Goal: Contribute content

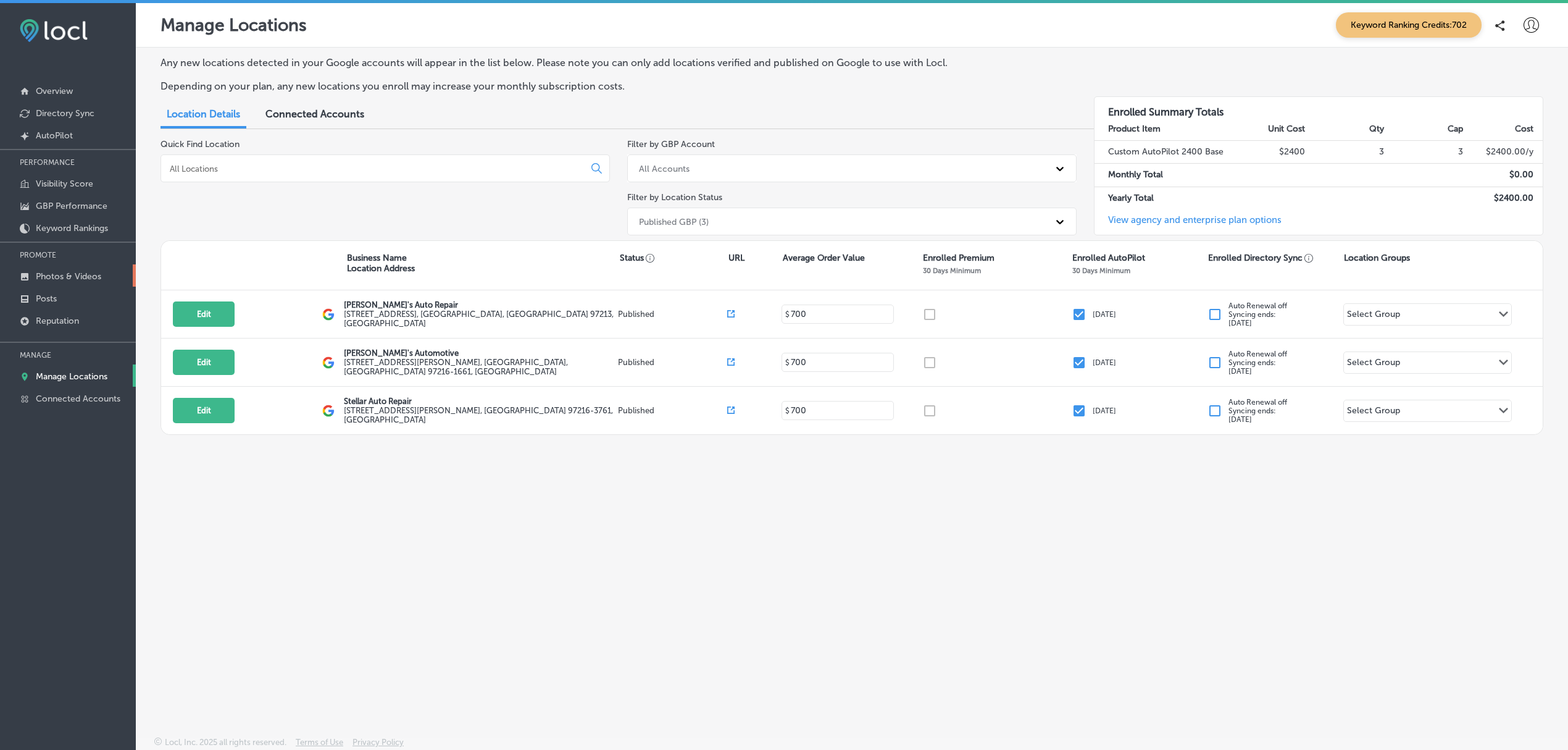
click at [72, 280] on p "Photos & Videos" at bounding box center [68, 276] width 66 height 10
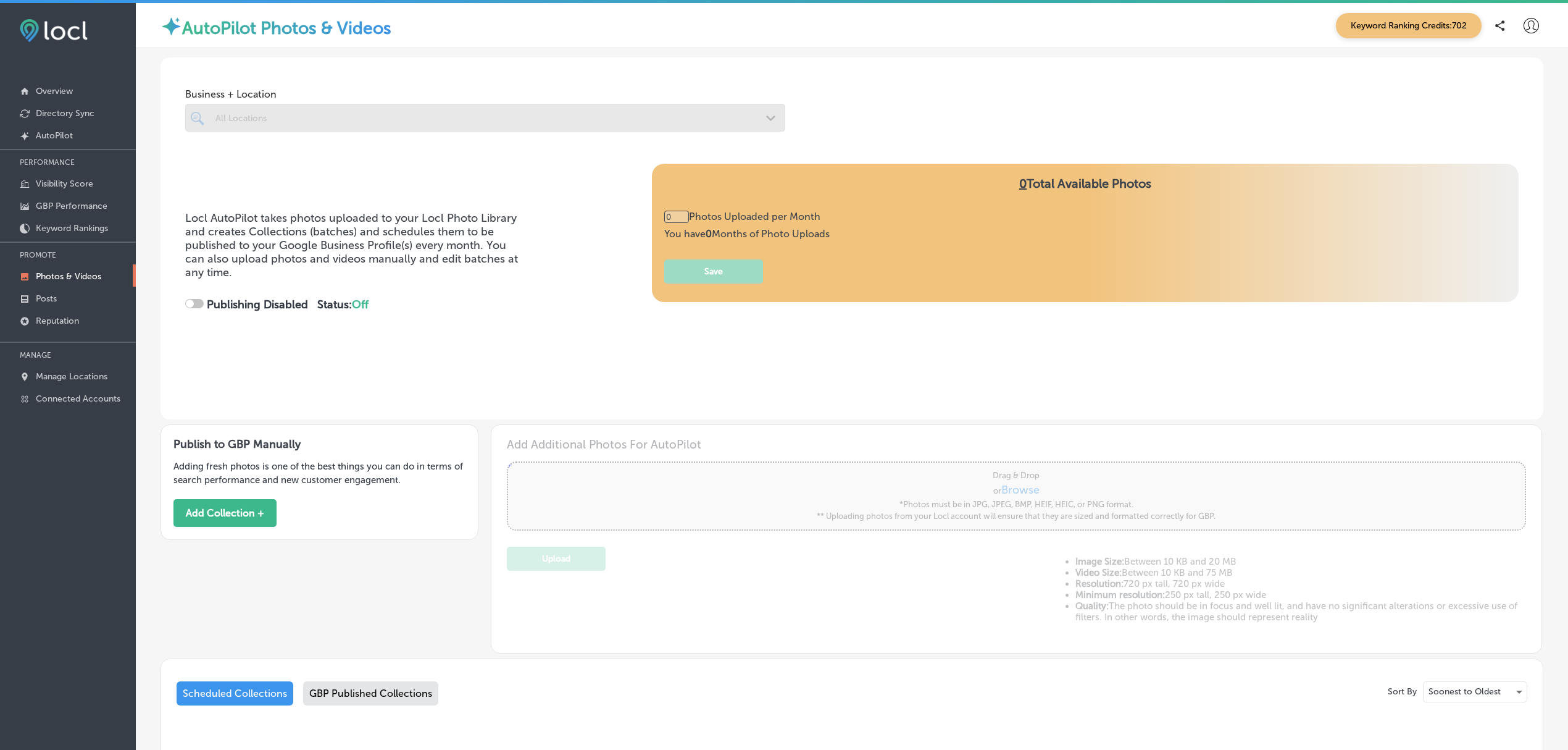
type input "2"
checkbox input "true"
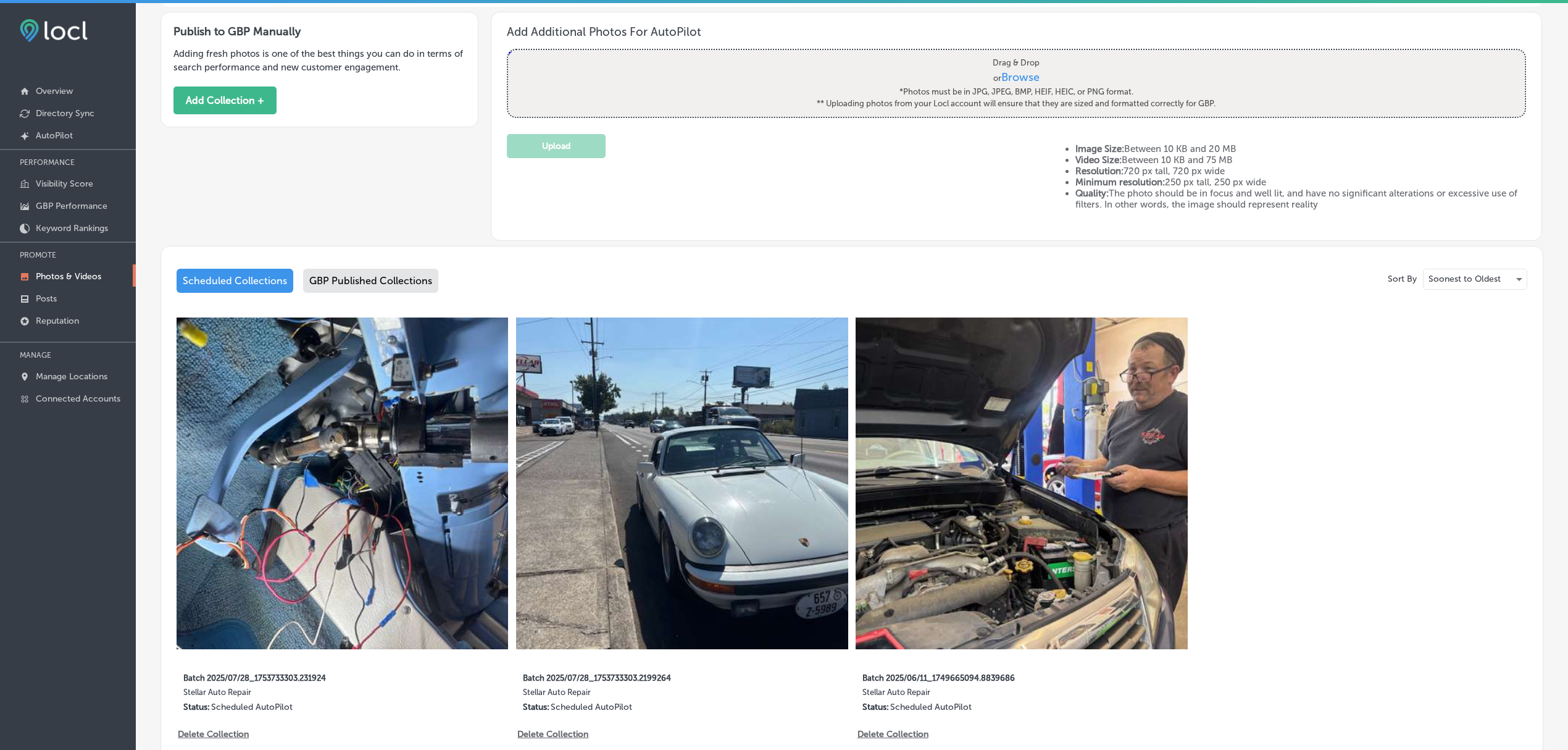
scroll to position [524, 0]
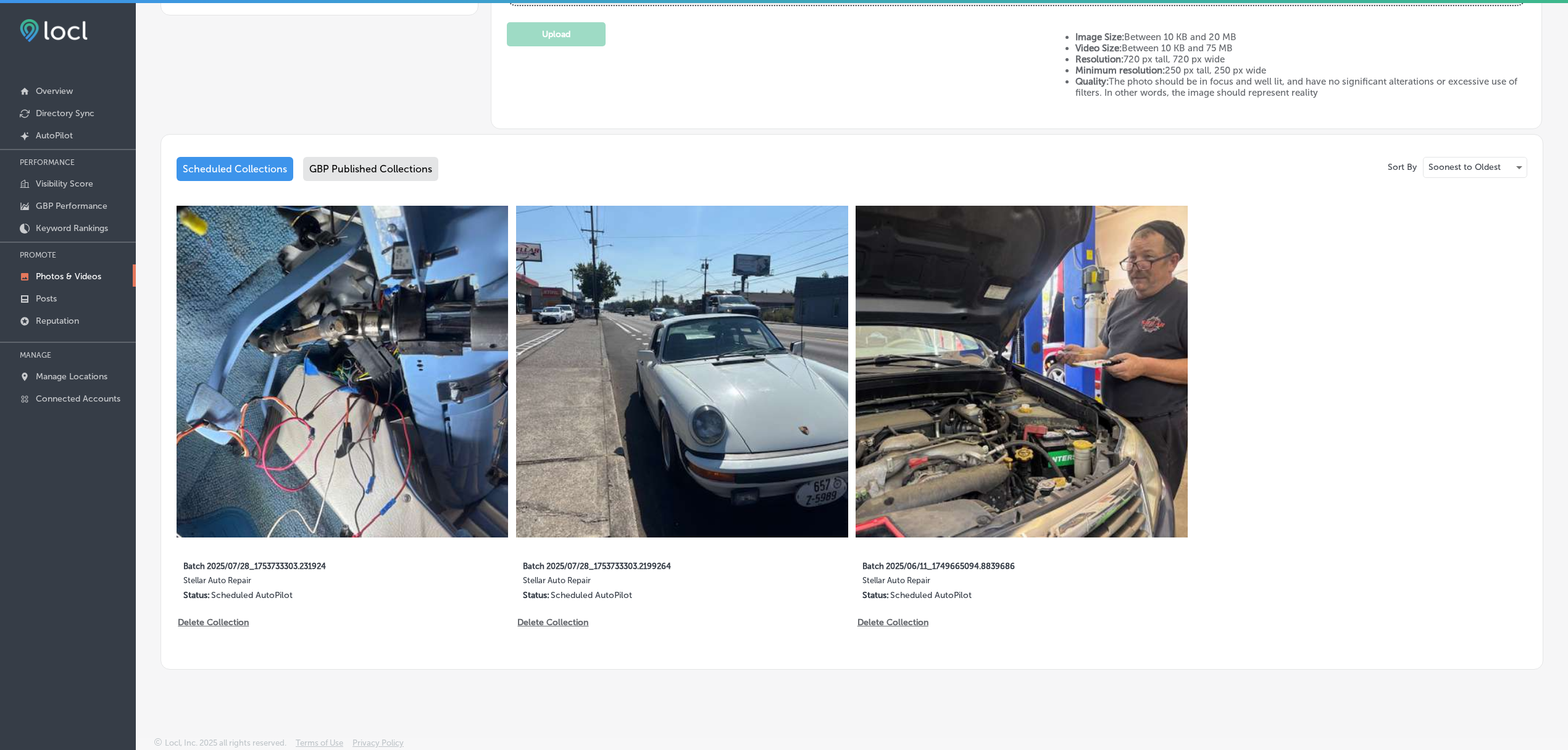
click at [378, 164] on div "GBP Published Collections" at bounding box center [371, 168] width 135 height 24
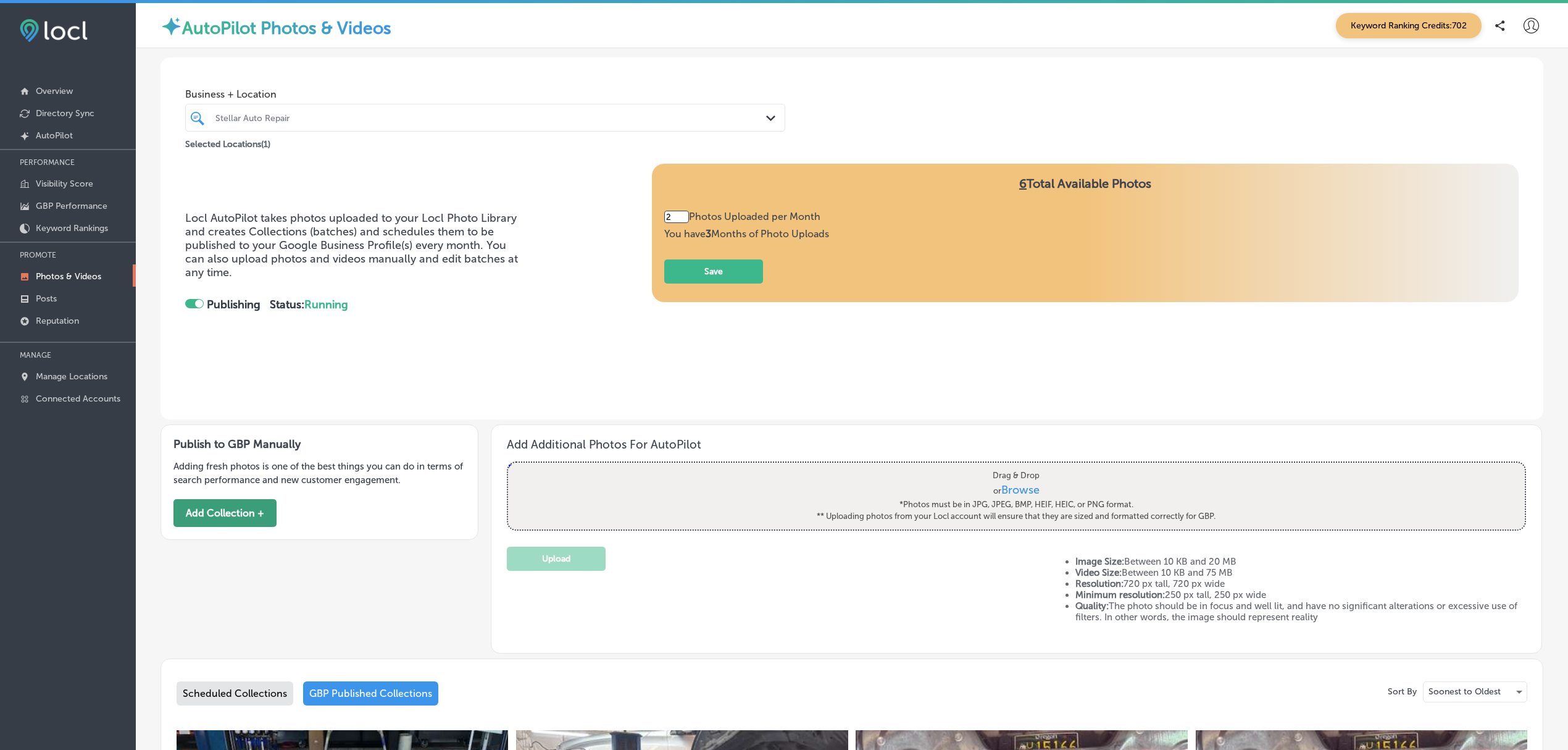
click at [220, 509] on button "Add Collection +" at bounding box center [225, 513] width 103 height 28
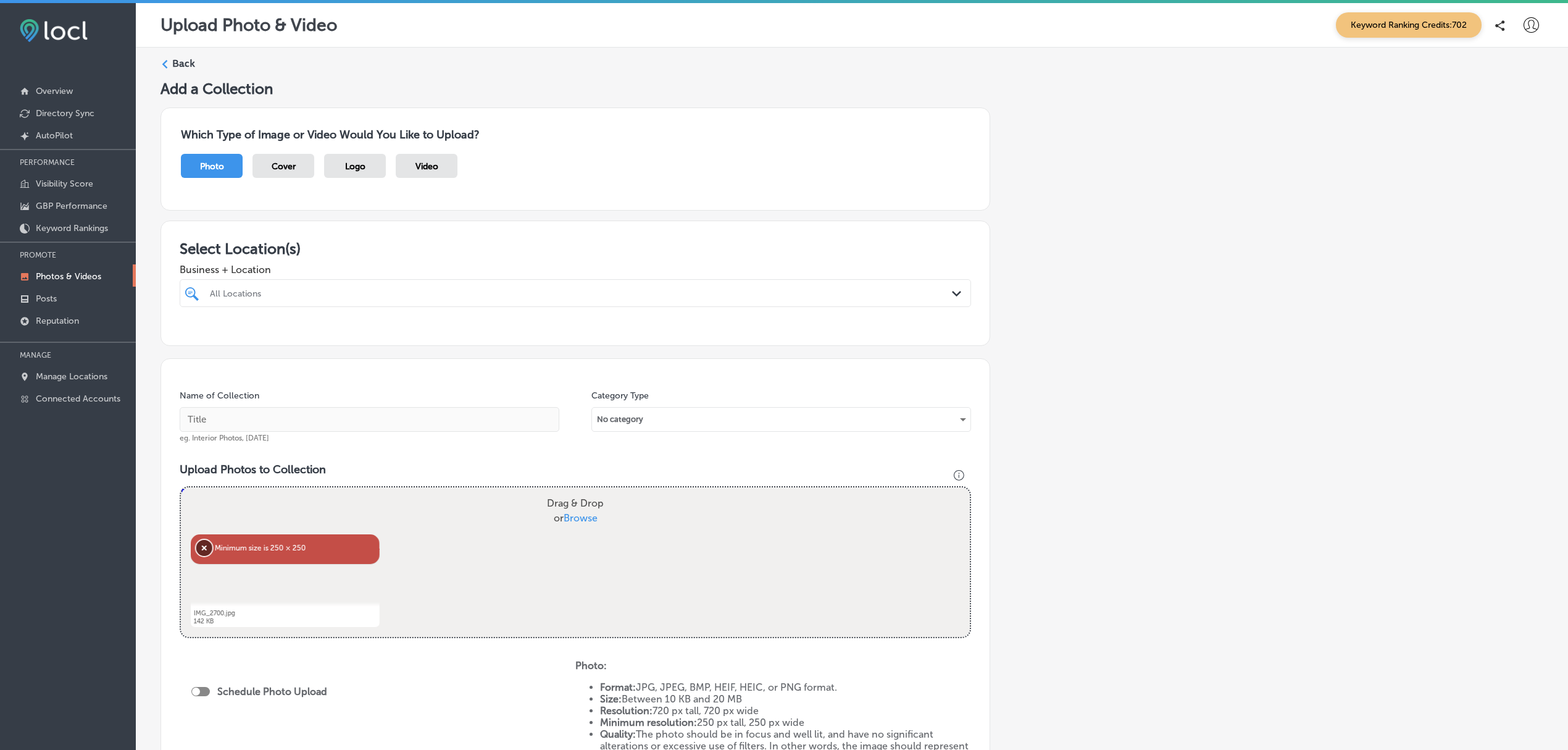
click at [206, 552] on button "Remove" at bounding box center [204, 547] width 16 height 16
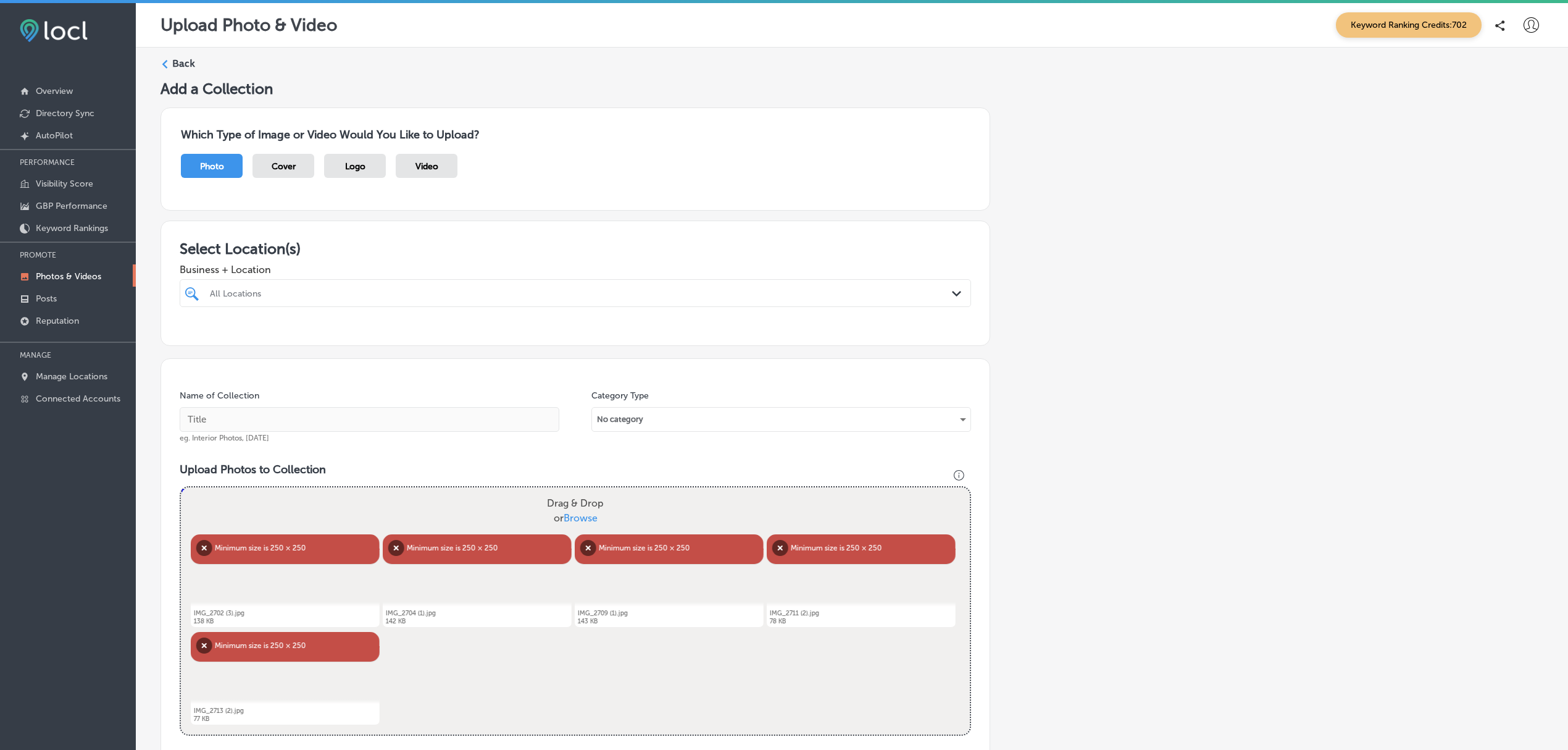
scroll to position [323, 0]
